Goal: Task Accomplishment & Management: Use online tool/utility

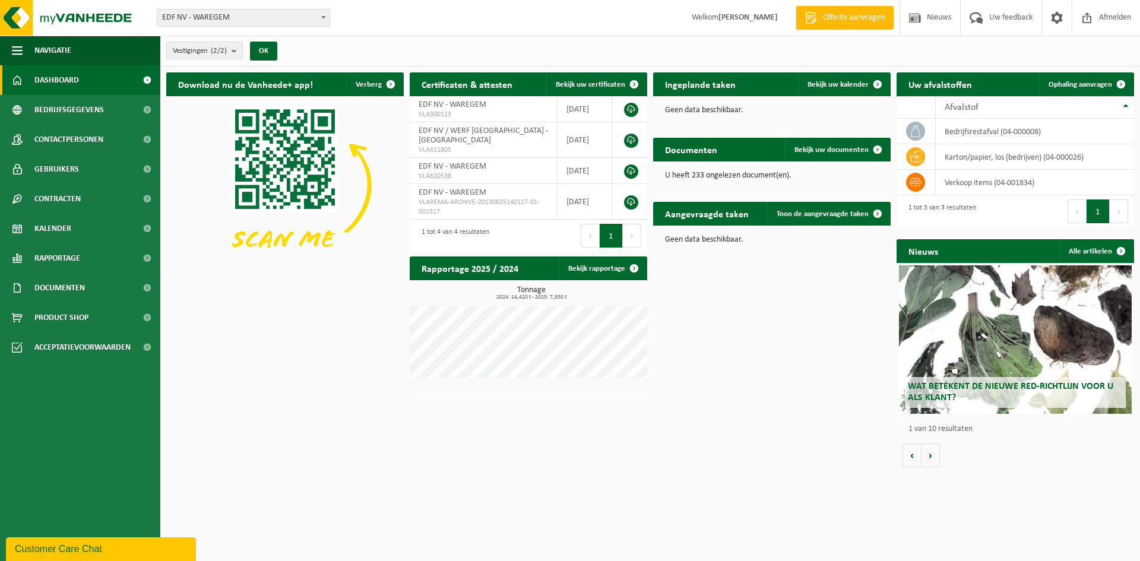
drag, startPoint x: 46, startPoint y: 224, endPoint x: 330, endPoint y: 245, distance: 284.0
click at [46, 224] on span "Kalender" at bounding box center [52, 229] width 37 height 30
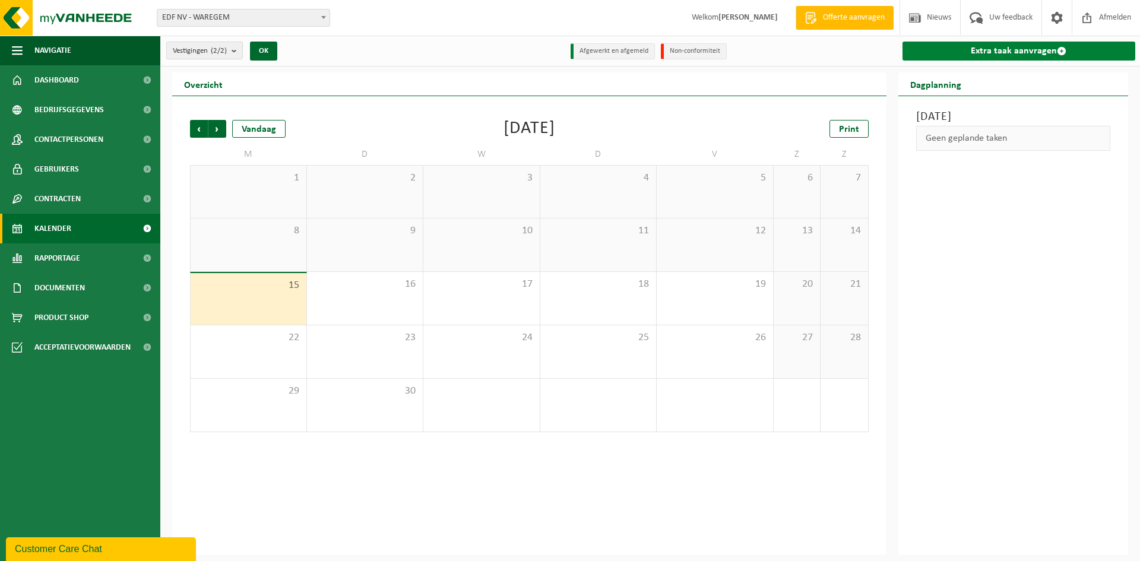
click at [922, 46] on link "Extra taak aanvragen" at bounding box center [1019, 51] width 233 height 19
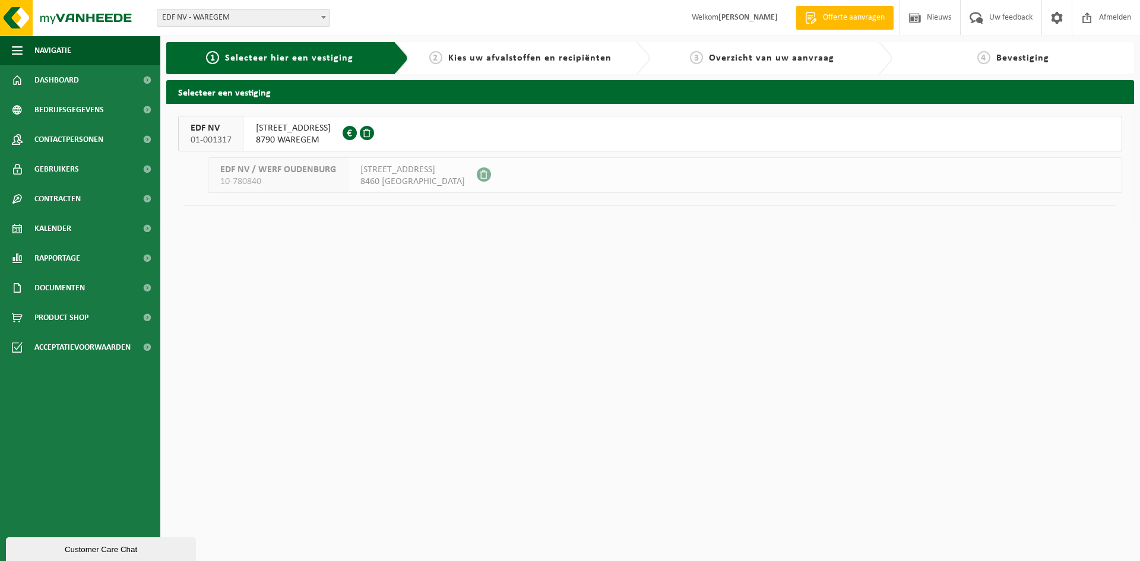
click at [322, 135] on span "8790 WAREGEM" at bounding box center [293, 140] width 75 height 12
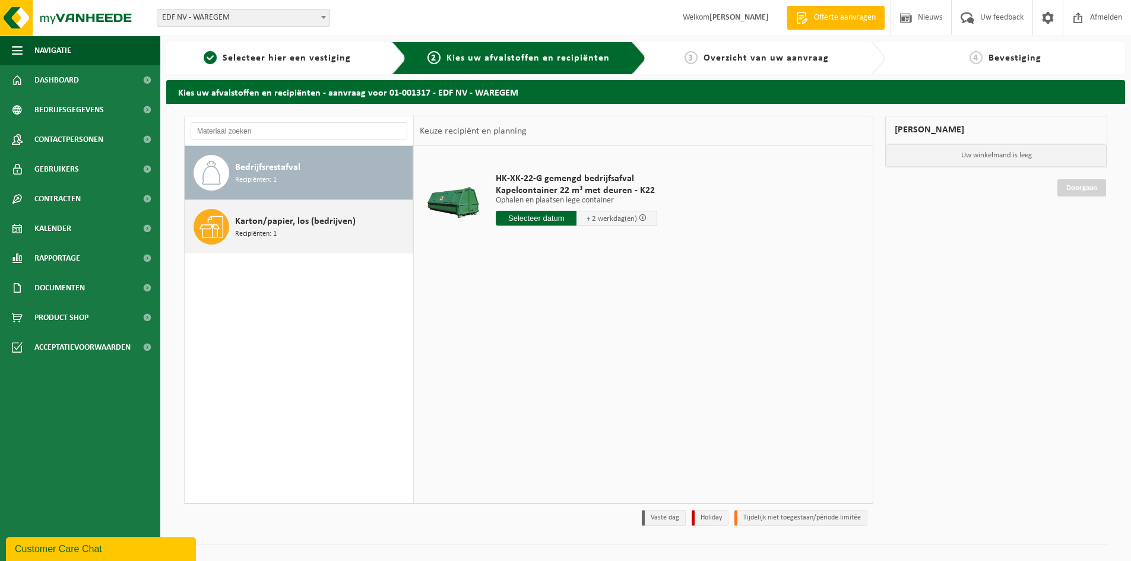
click at [261, 226] on span "Karton/papier, los (bedrijven)" at bounding box center [295, 221] width 121 height 14
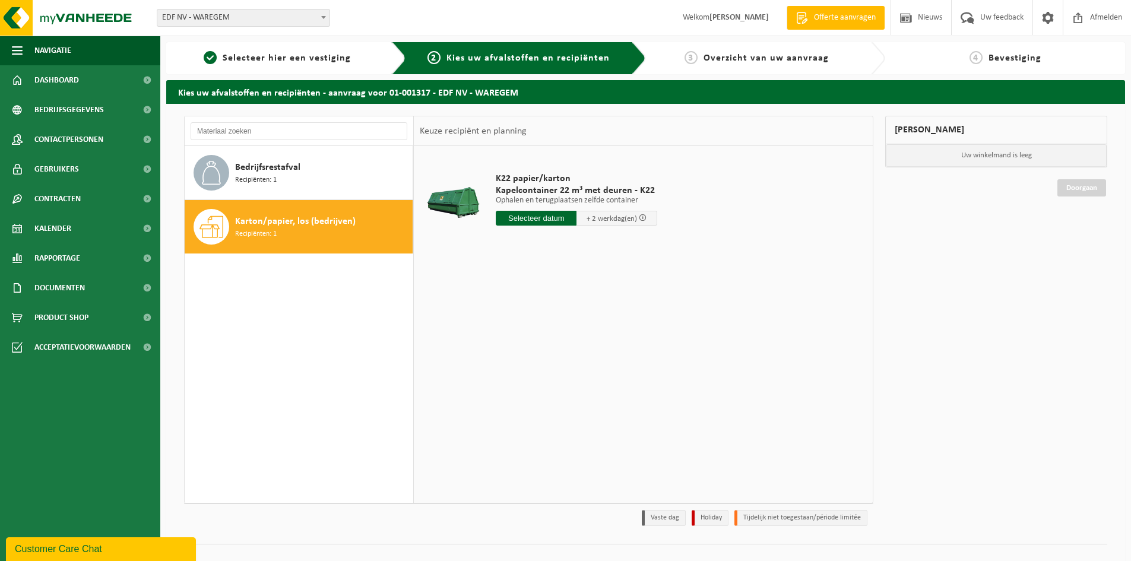
click at [550, 218] on input "text" at bounding box center [536, 218] width 81 height 15
click at [527, 325] on div "16" at bounding box center [527, 323] width 21 height 19
type input "Van 2025-09-16"
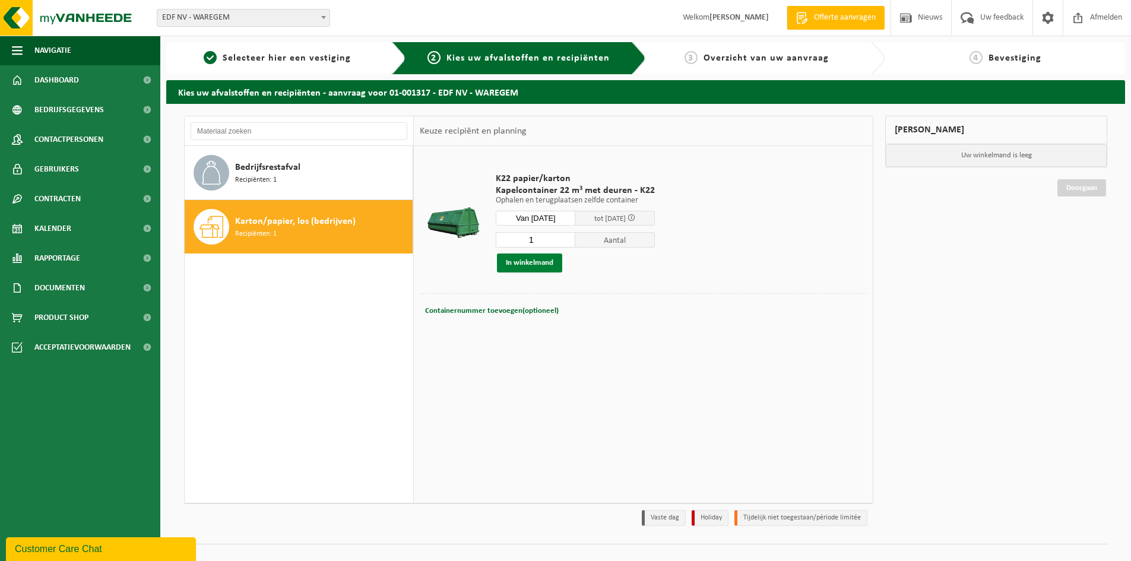
click at [512, 264] on button "In winkelmand" at bounding box center [529, 263] width 65 height 19
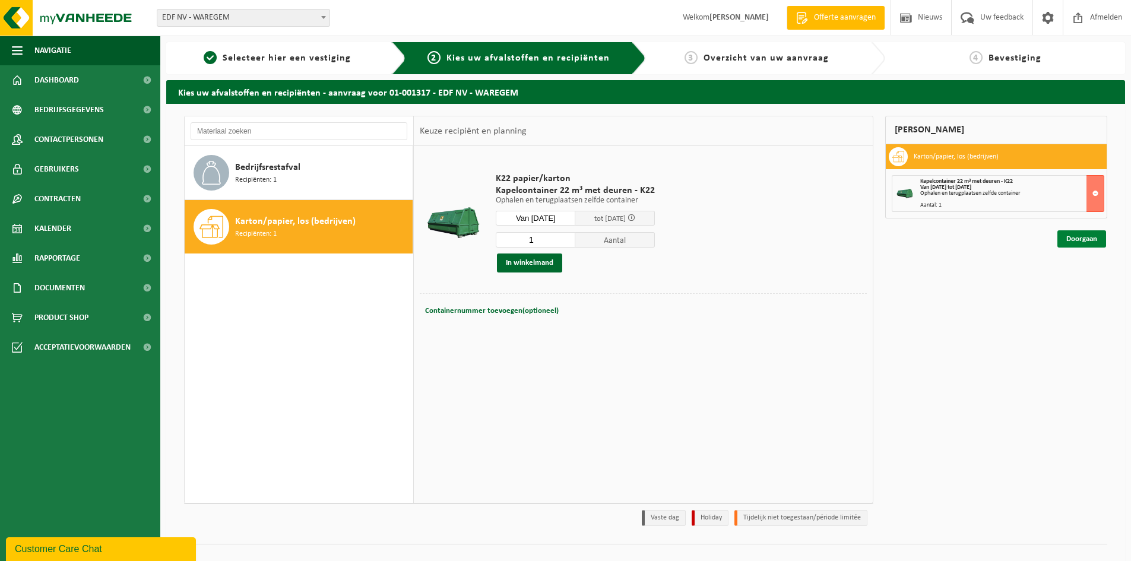
click at [1093, 238] on link "Doorgaan" at bounding box center [1081, 238] width 49 height 17
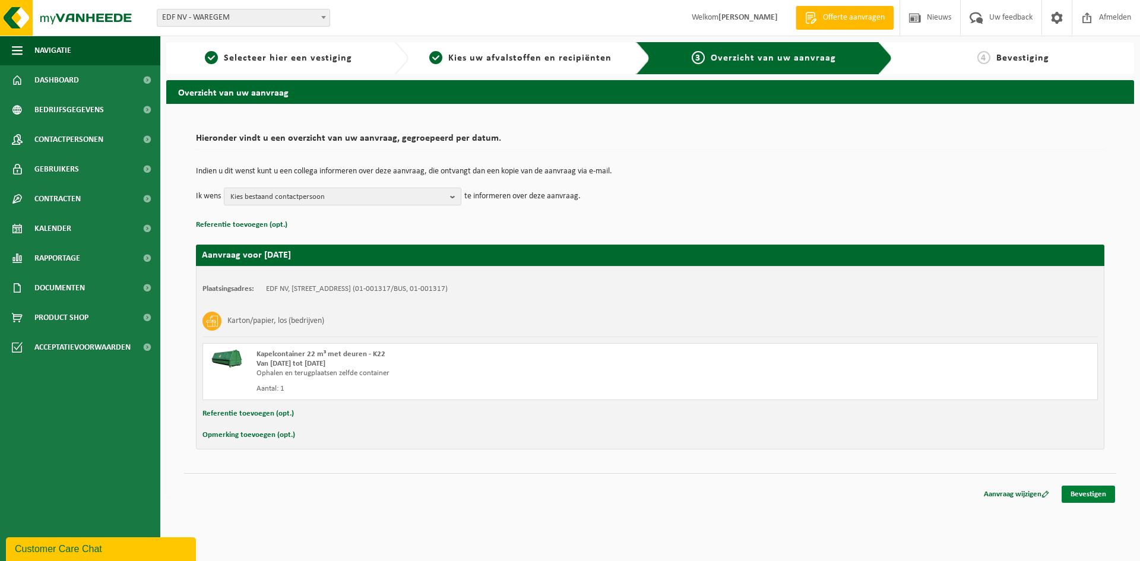
click at [1082, 495] on link "Bevestigen" at bounding box center [1088, 494] width 53 height 17
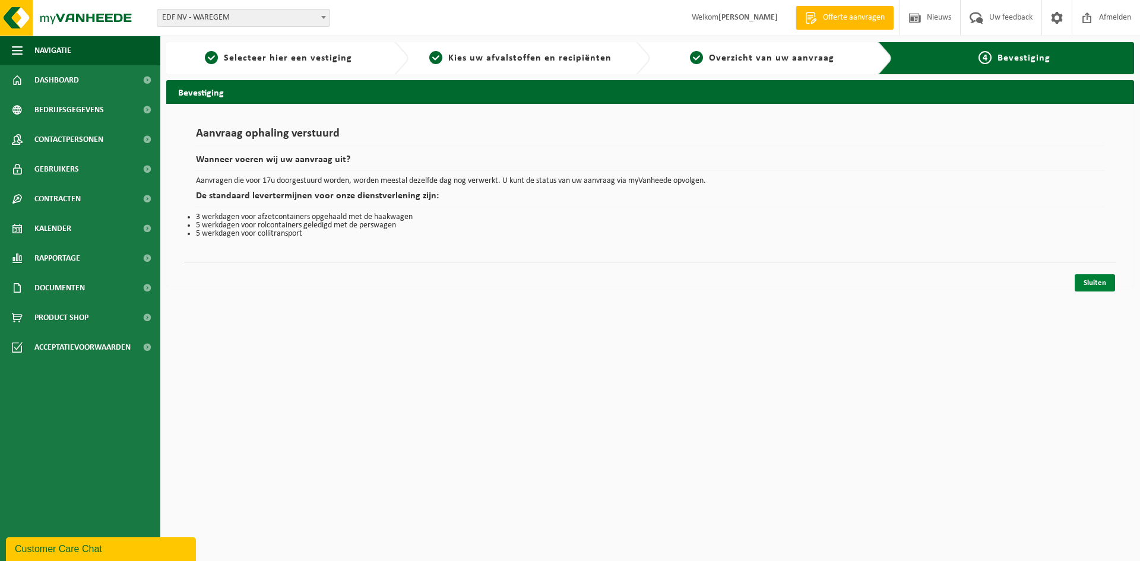
click at [1088, 286] on link "Sluiten" at bounding box center [1095, 282] width 40 height 17
